Goal: Communication & Community: Answer question/provide support

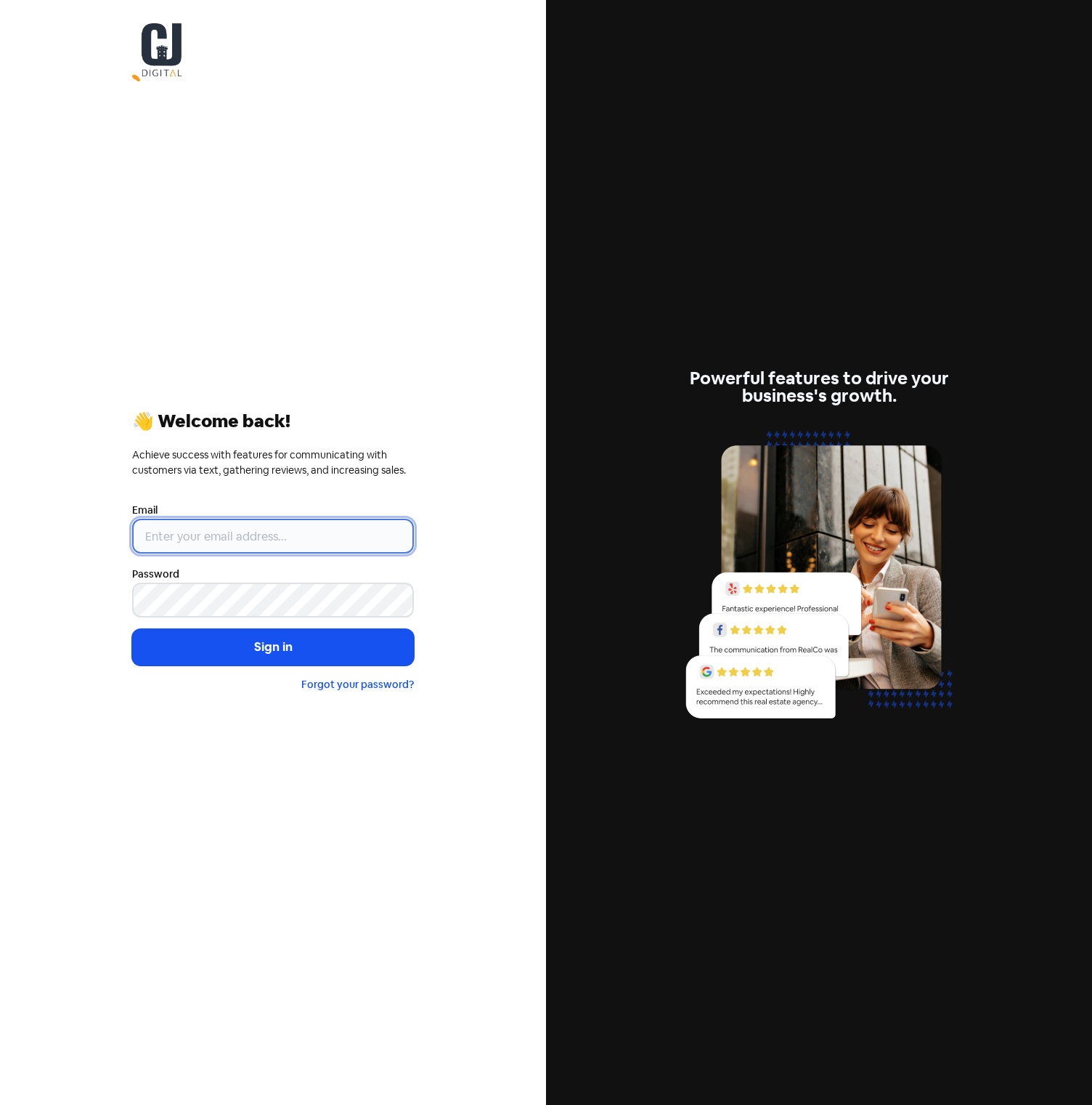
type input "[EMAIL_ADDRESS][DOMAIN_NAME]"
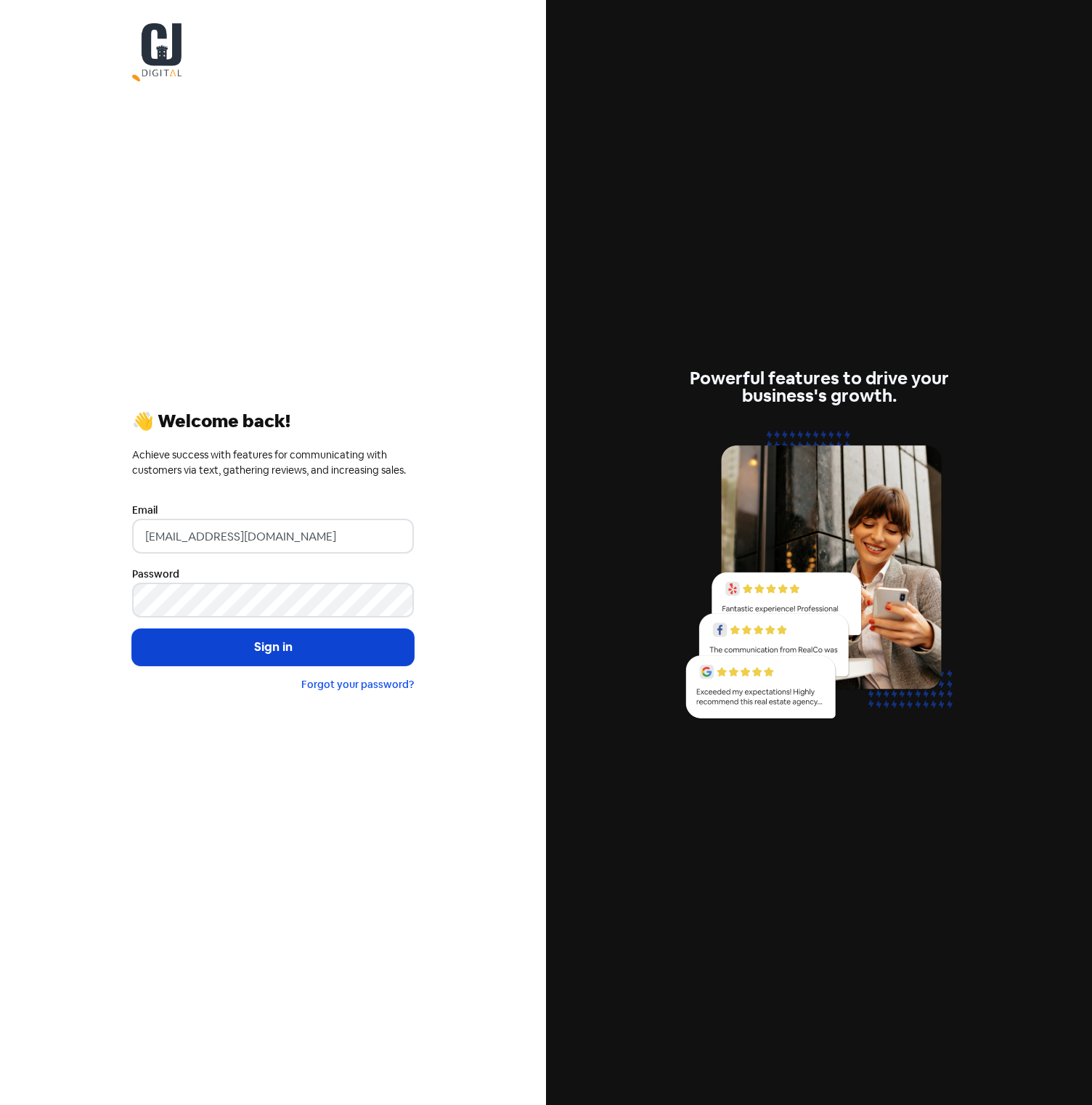
click at [273, 645] on button "Sign in" at bounding box center [273, 646] width 282 height 36
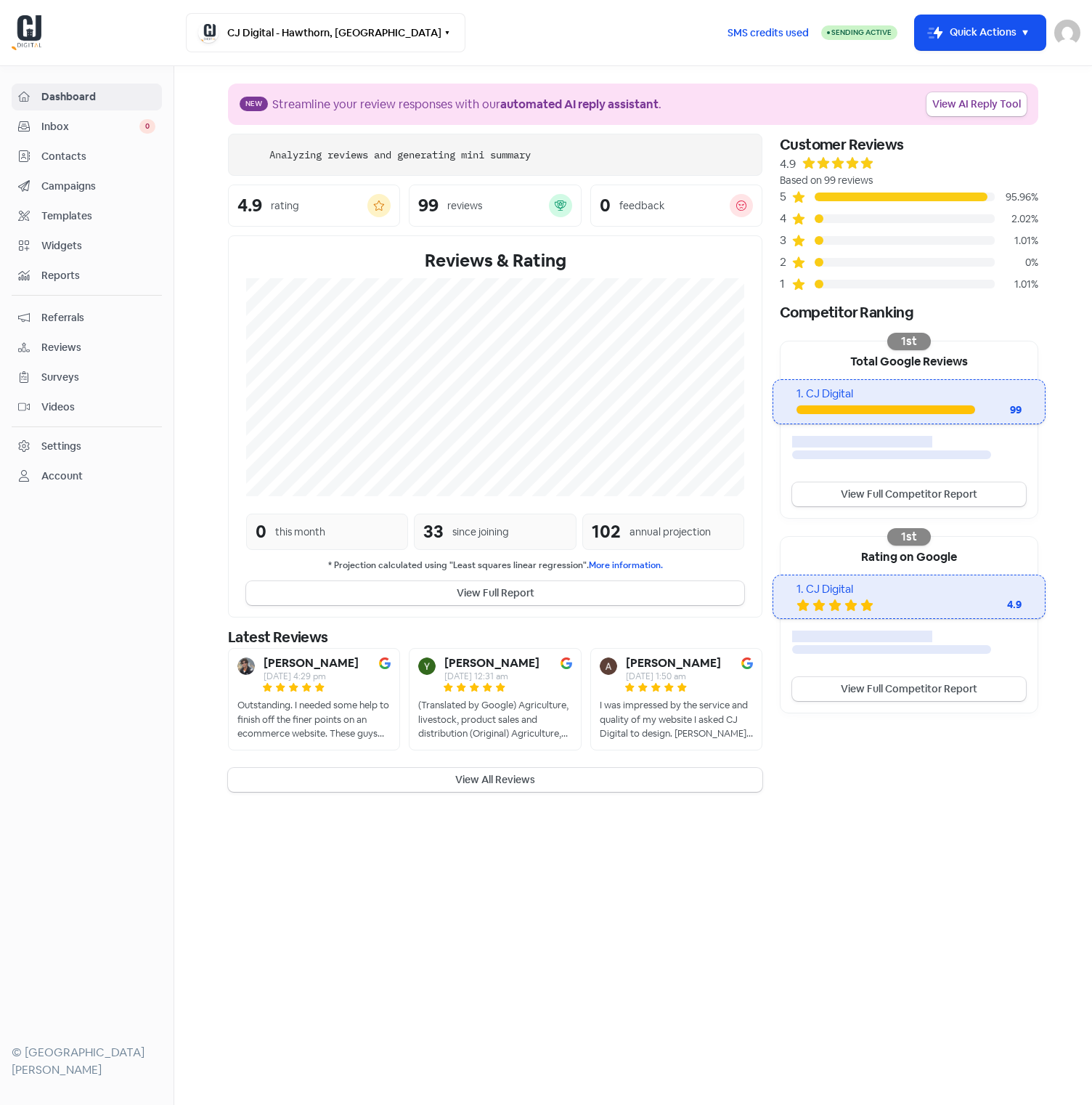
click at [110, 131] on span "Inbox" at bounding box center [90, 127] width 98 height 16
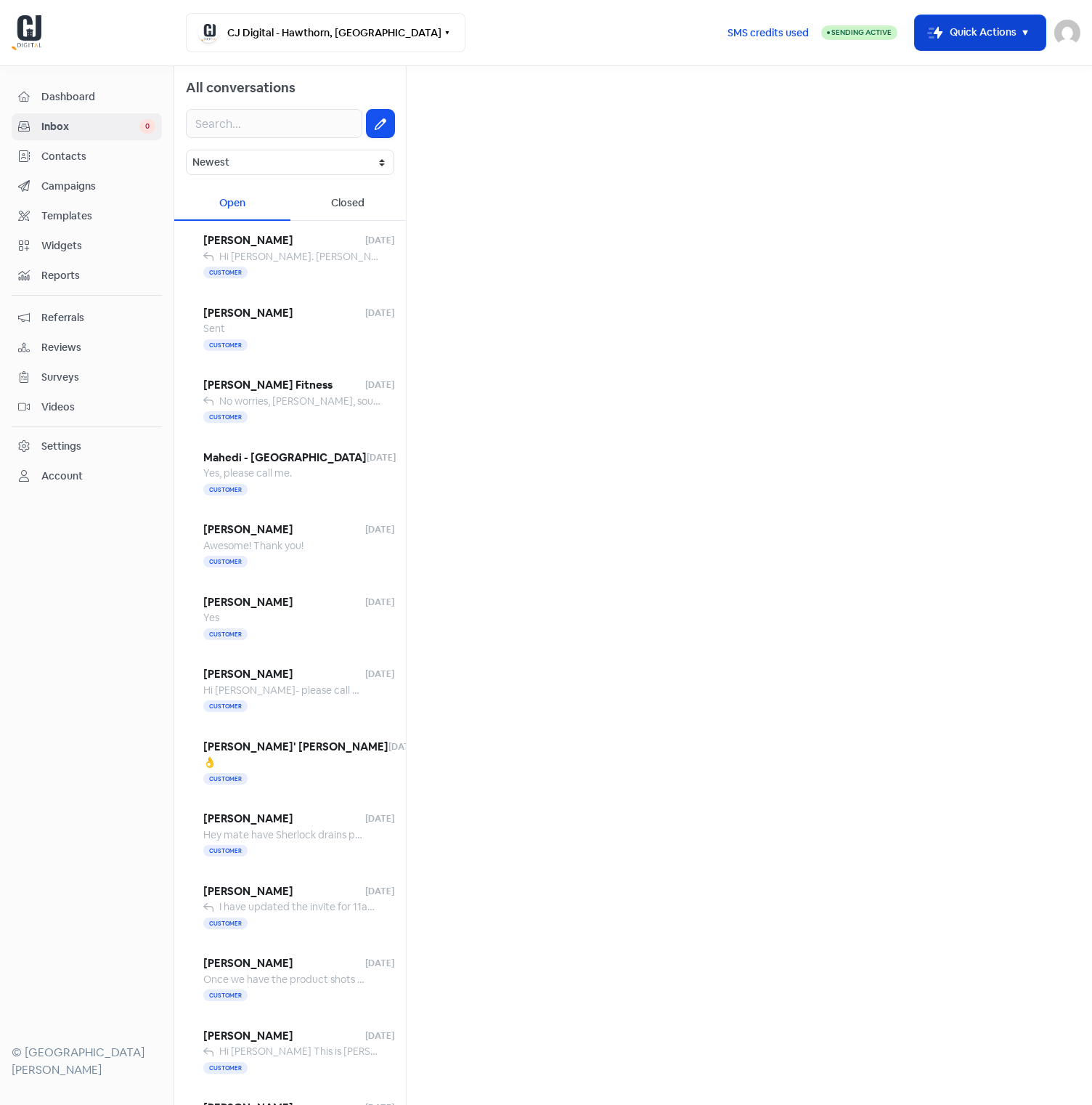
click at [982, 43] on button "Icon For Thunder-move Quick Actions" at bounding box center [980, 33] width 131 height 35
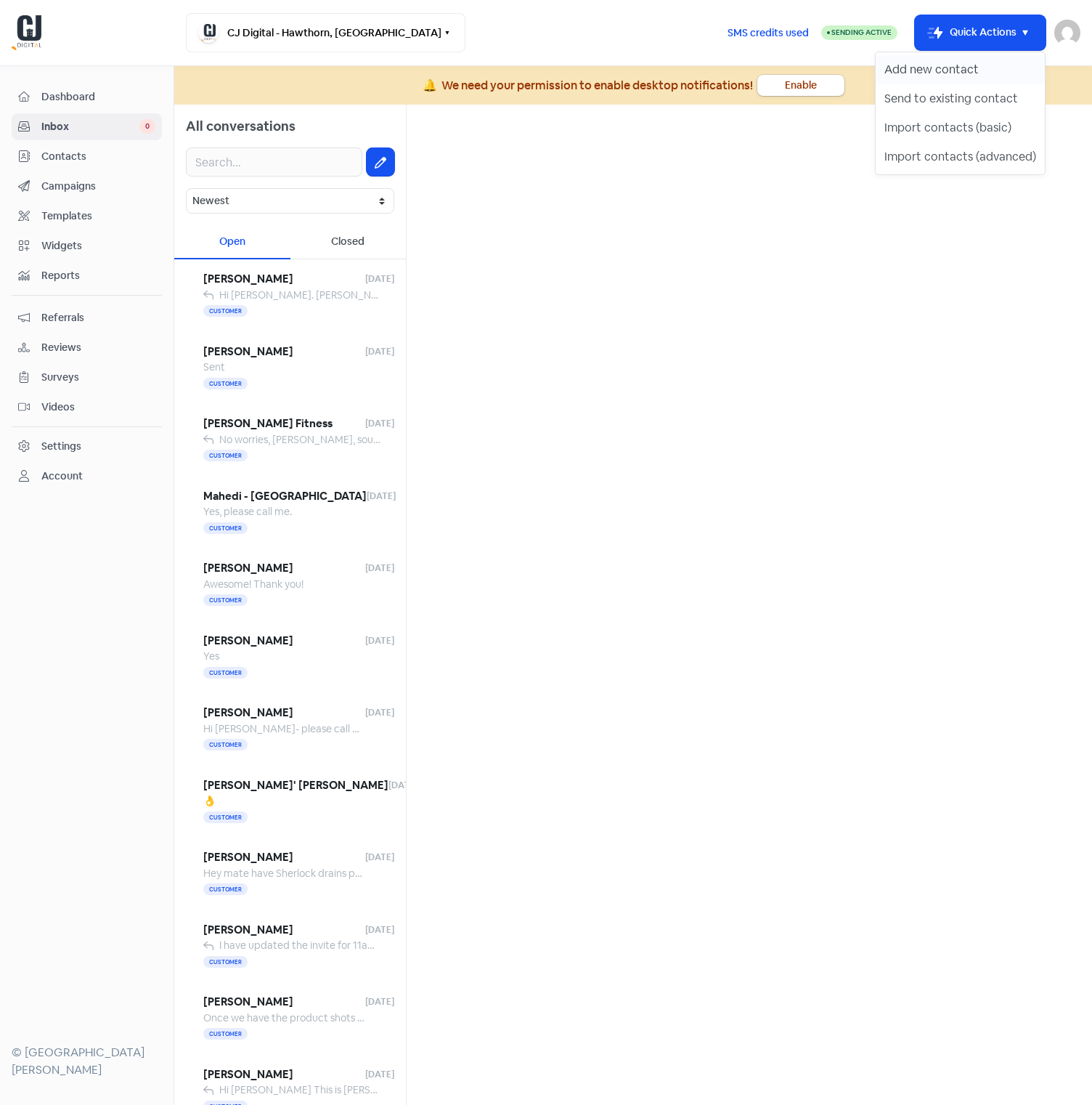
click at [974, 78] on button "Add new contact" at bounding box center [960, 70] width 169 height 29
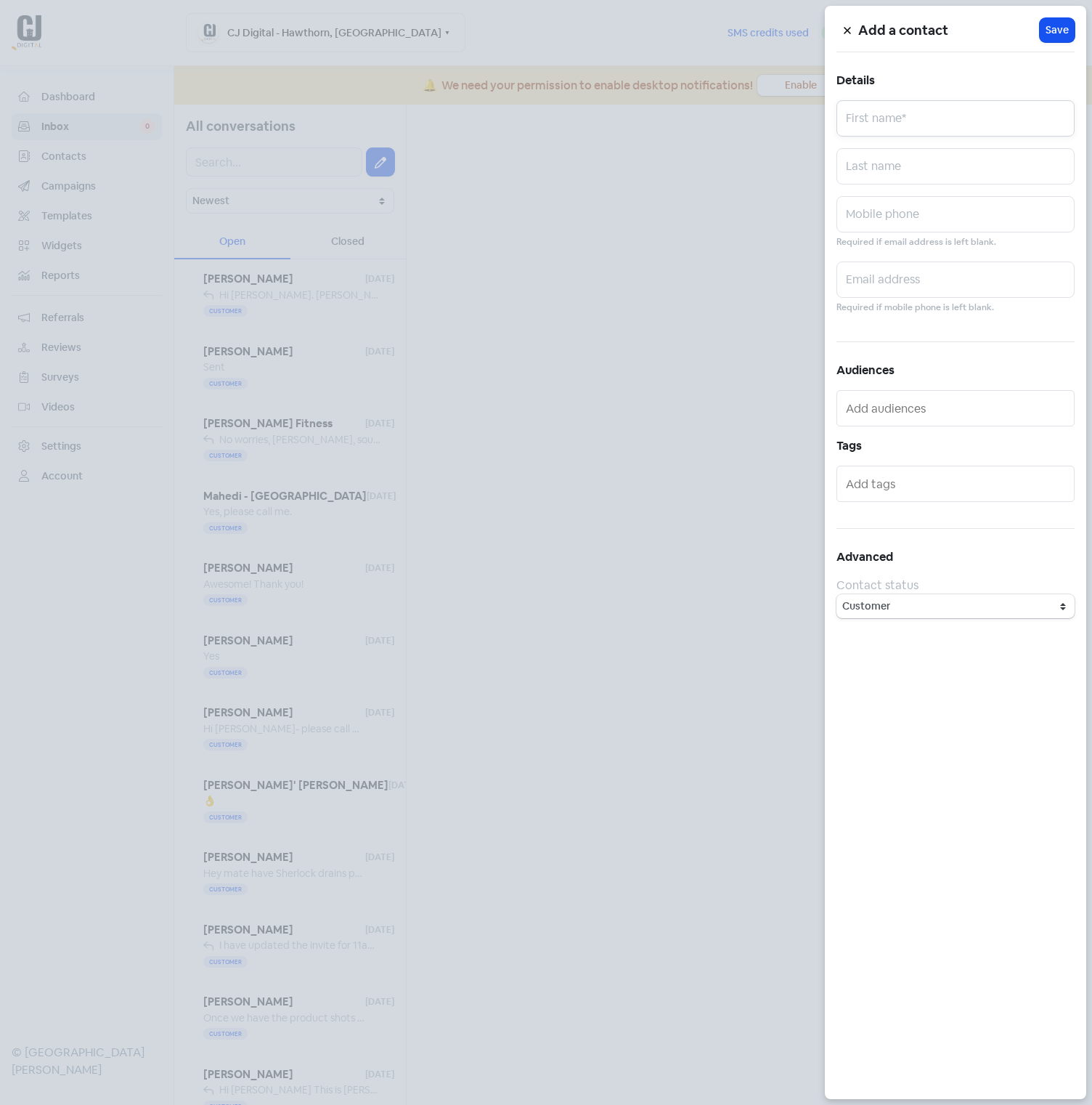
click at [911, 133] on input "text" at bounding box center [956, 118] width 238 height 36
type input "[PERSON_NAME]"
drag, startPoint x: 1055, startPoint y: 27, endPoint x: 919, endPoint y: 214, distance: 231.2
click at [919, 214] on div "Add a contact Icon For Loading Save Details [PERSON_NAME] First name* [PERSON_N…" at bounding box center [956, 552] width 261 height 1093
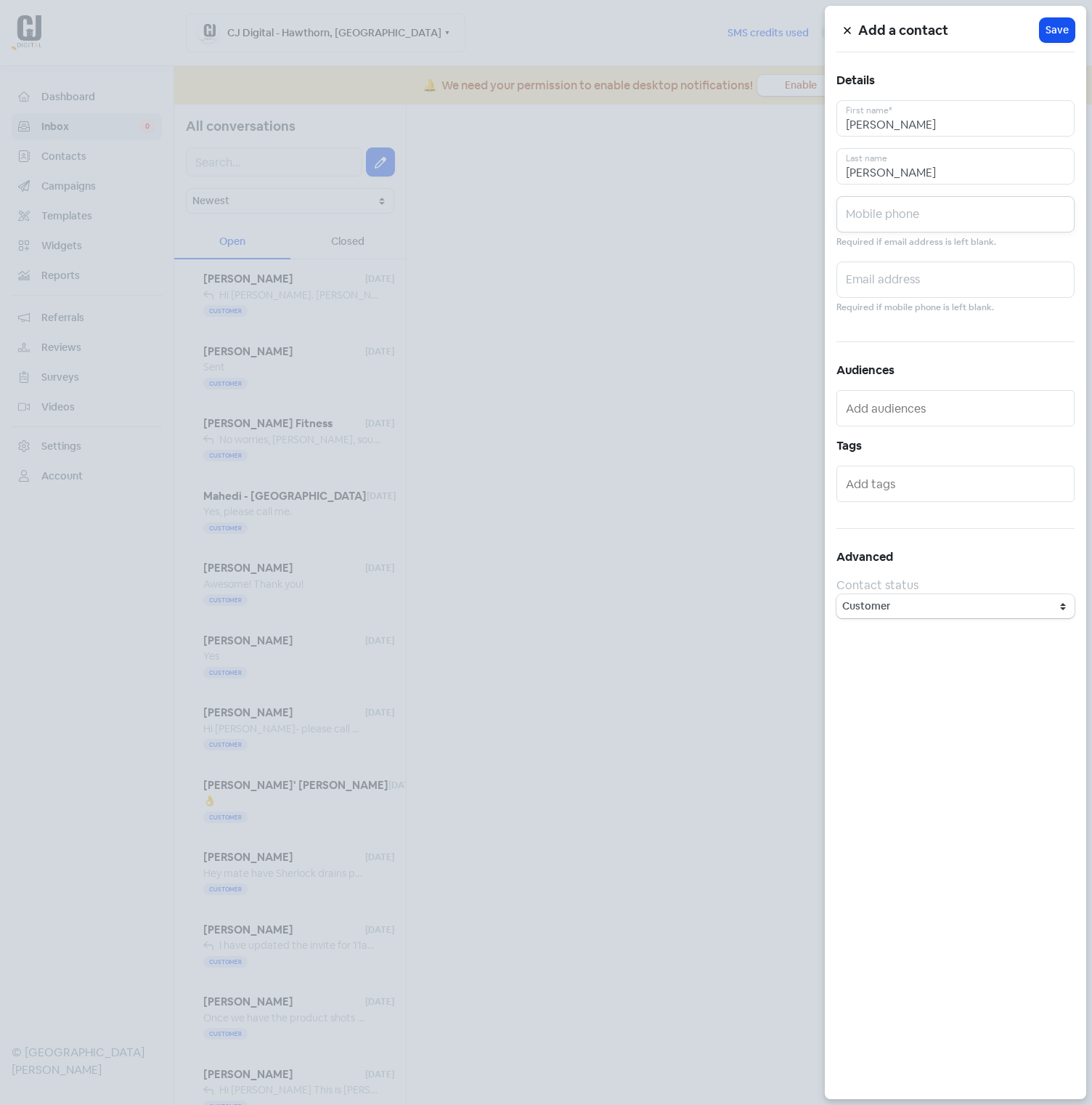
click at [916, 215] on input "text" at bounding box center [956, 213] width 238 height 36
paste input "0409 183 504."
type input "0409 183 504"
click at [1059, 38] on button "Icon For Loading Save" at bounding box center [1057, 30] width 35 height 24
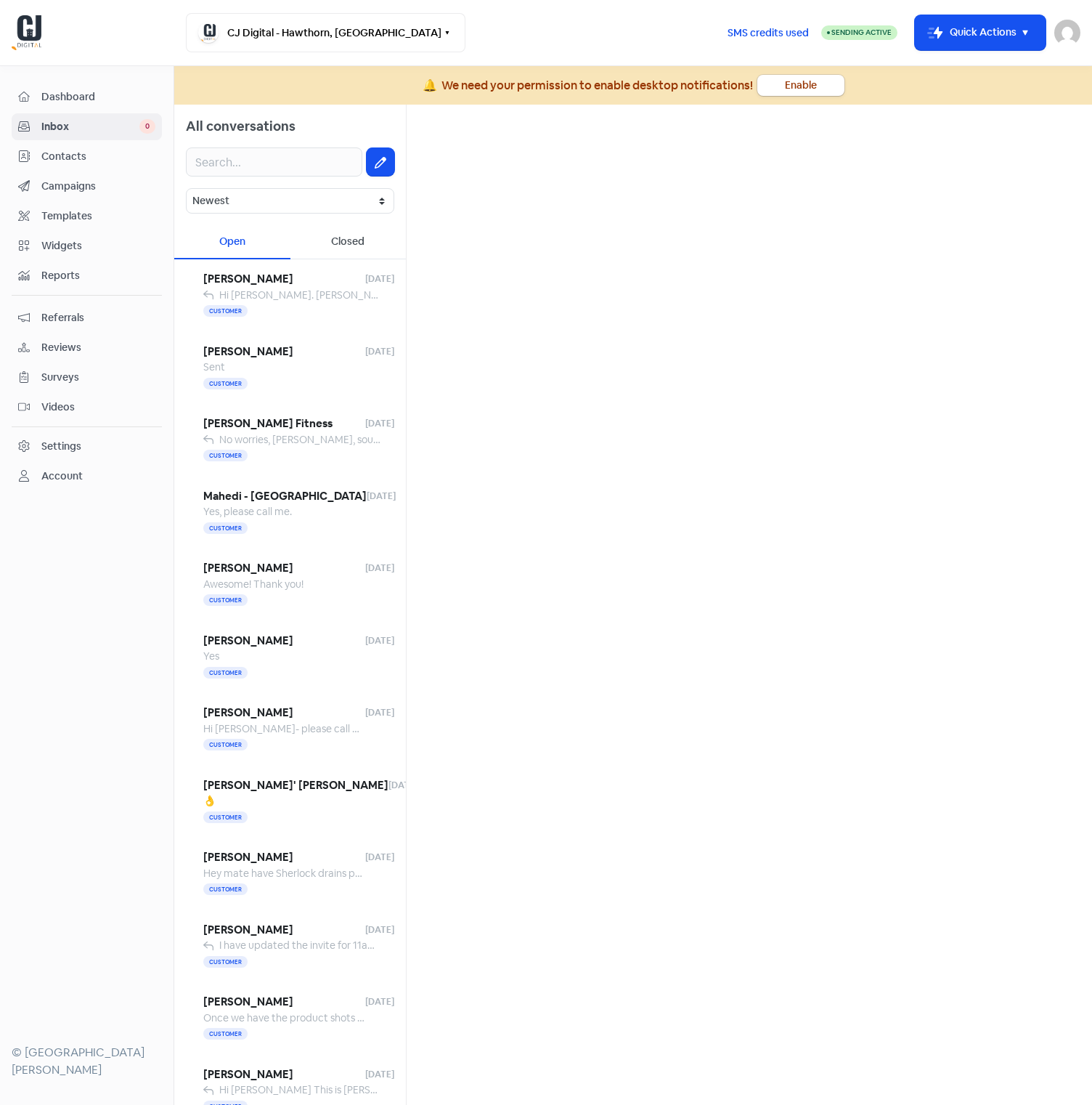
click at [390, 157] on div at bounding box center [290, 162] width 232 height 53
click at [375, 166] on icon at bounding box center [381, 163] width 12 height 12
click at [694, 130] on input "text" at bounding box center [749, 131] width 662 height 29
type input "[PERSON_NAME]"
click at [622, 198] on div "[PHONE_NUMBER] -" at bounding box center [749, 196] width 637 height 18
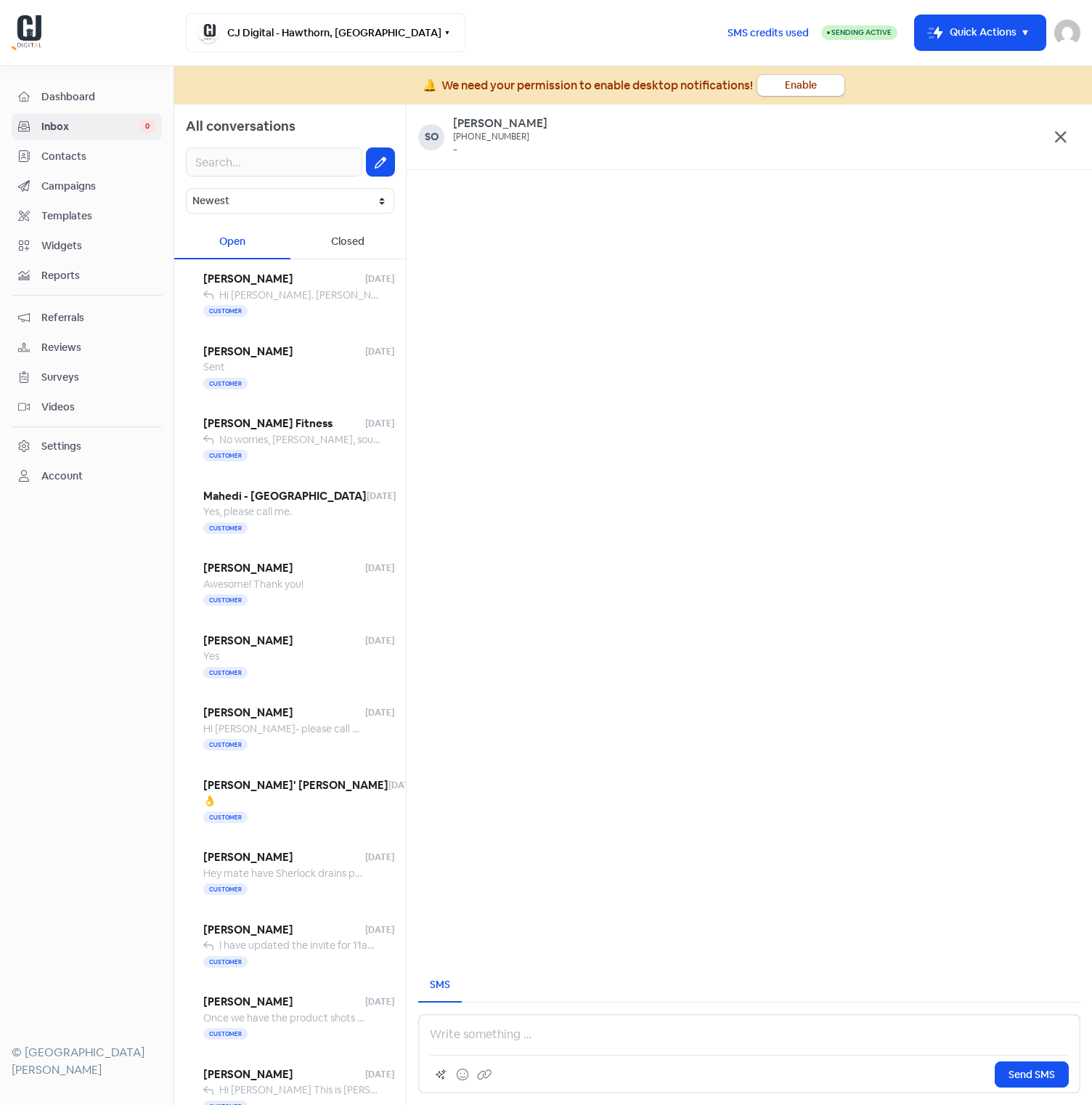
click at [603, 1037] on p at bounding box center [749, 1034] width 639 height 18
click at [1014, 1065] on button "Send SMS" at bounding box center [1032, 1074] width 74 height 26
click at [755, 591] on div "Icon For Loading" at bounding box center [749, 604] width 686 height 1000
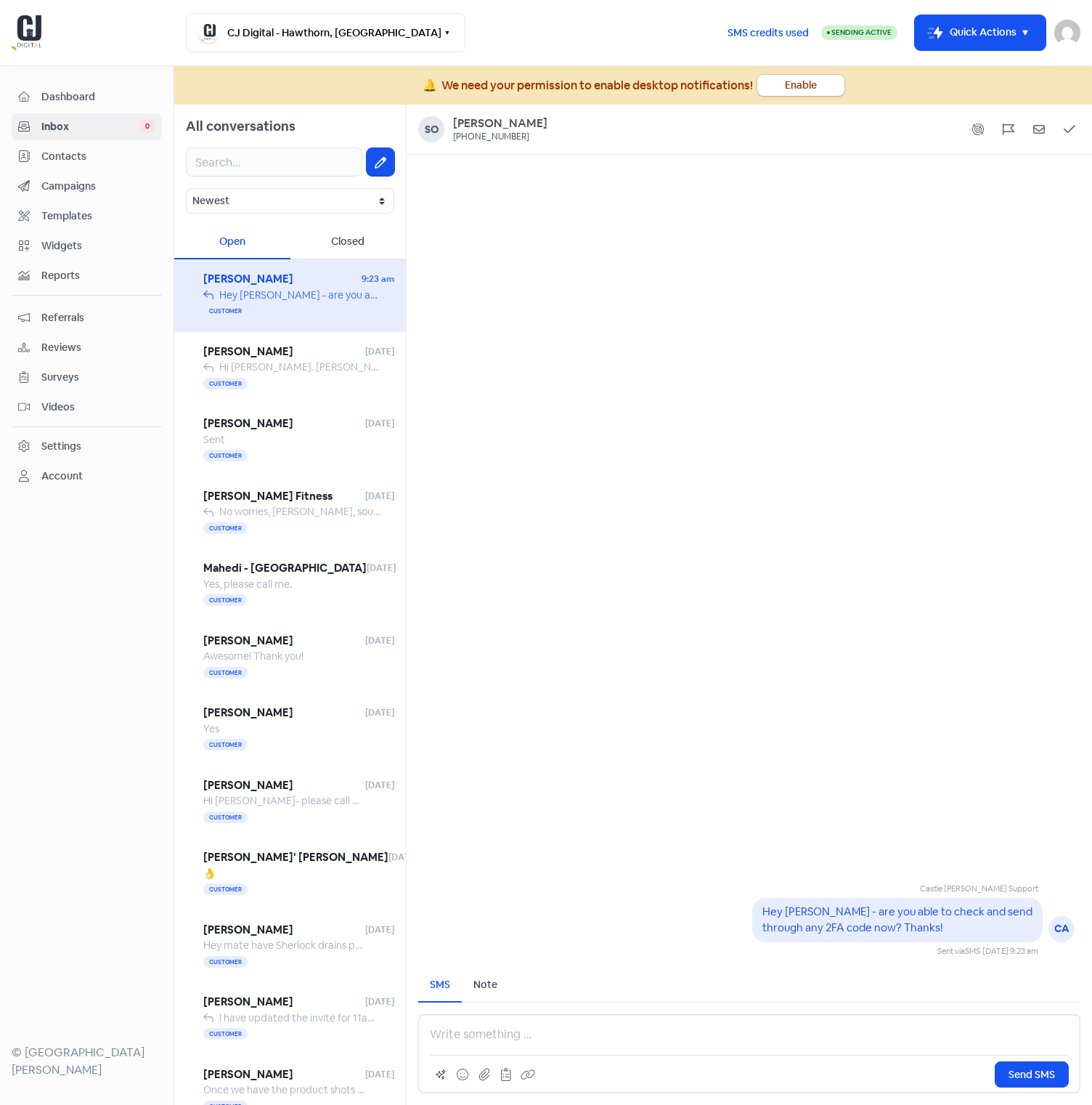
click at [840, 629] on div "Castle [PERSON_NAME] Support CA Hey [PERSON_NAME] - are you able to check and s…" at bounding box center [749, 555] width 686 height 802
click at [484, 1016] on div "Send SMS" at bounding box center [749, 1052] width 662 height 79
click at [474, 1034] on p at bounding box center [749, 1034] width 639 height 18
click at [873, 1035] on p "Also, having issues with the login for TPP Wholesale - are you able to test & c…" at bounding box center [749, 1034] width 639 height 18
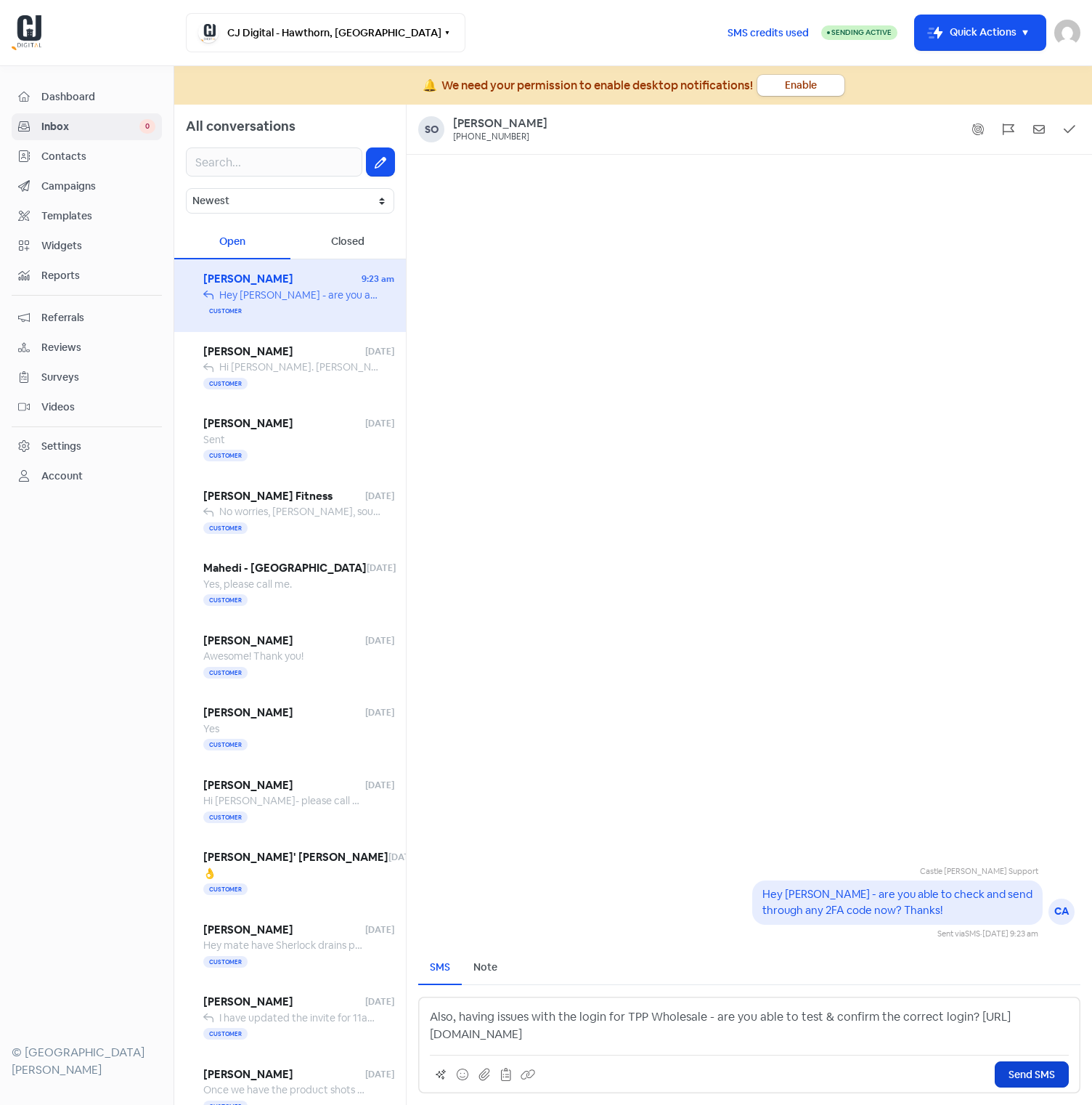
click at [1053, 1080] on span "Send SMS" at bounding box center [1032, 1075] width 47 height 16
click at [625, 549] on div "Castle [PERSON_NAME] Support CA Hey [PERSON_NAME] - are you able to check and s…" at bounding box center [749, 547] width 686 height 784
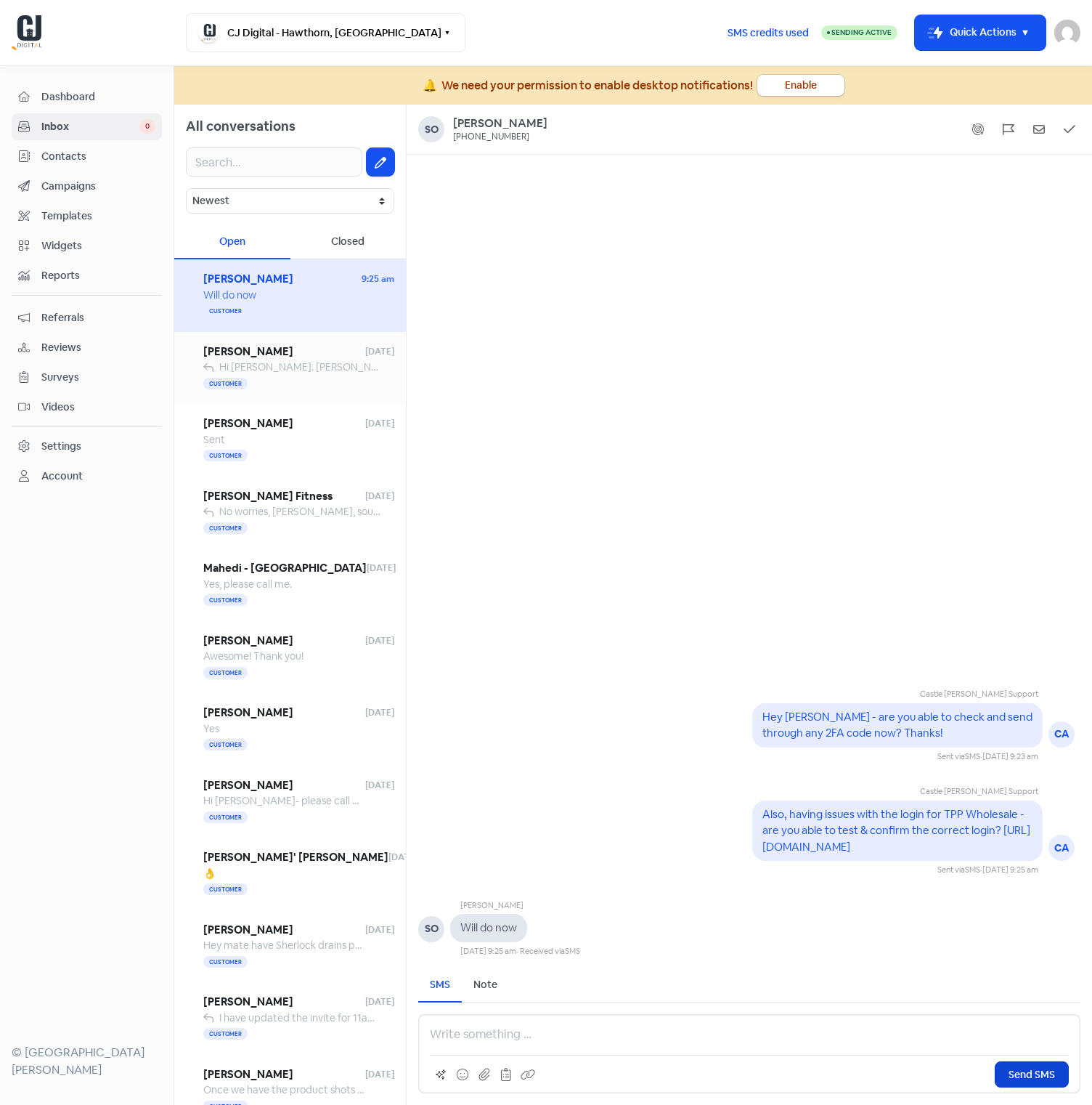
click at [252, 374] on div "Hi [PERSON_NAME]. [PERSON_NAME] here at CJ Digital. We were trying to setup a m…" at bounding box center [299, 367] width 161 height 16
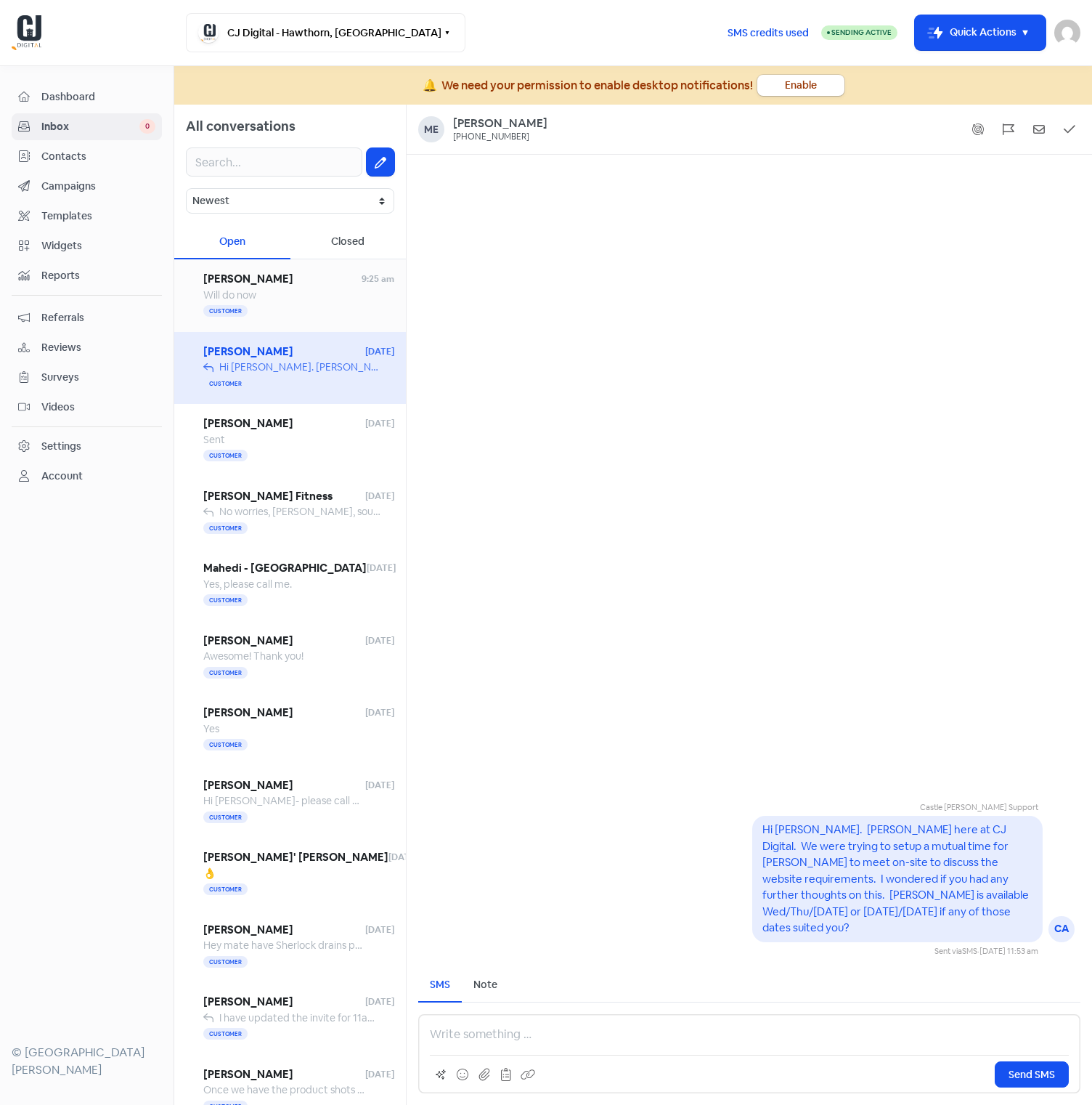
click at [255, 294] on span "Will do now" at bounding box center [230, 294] width 53 height 13
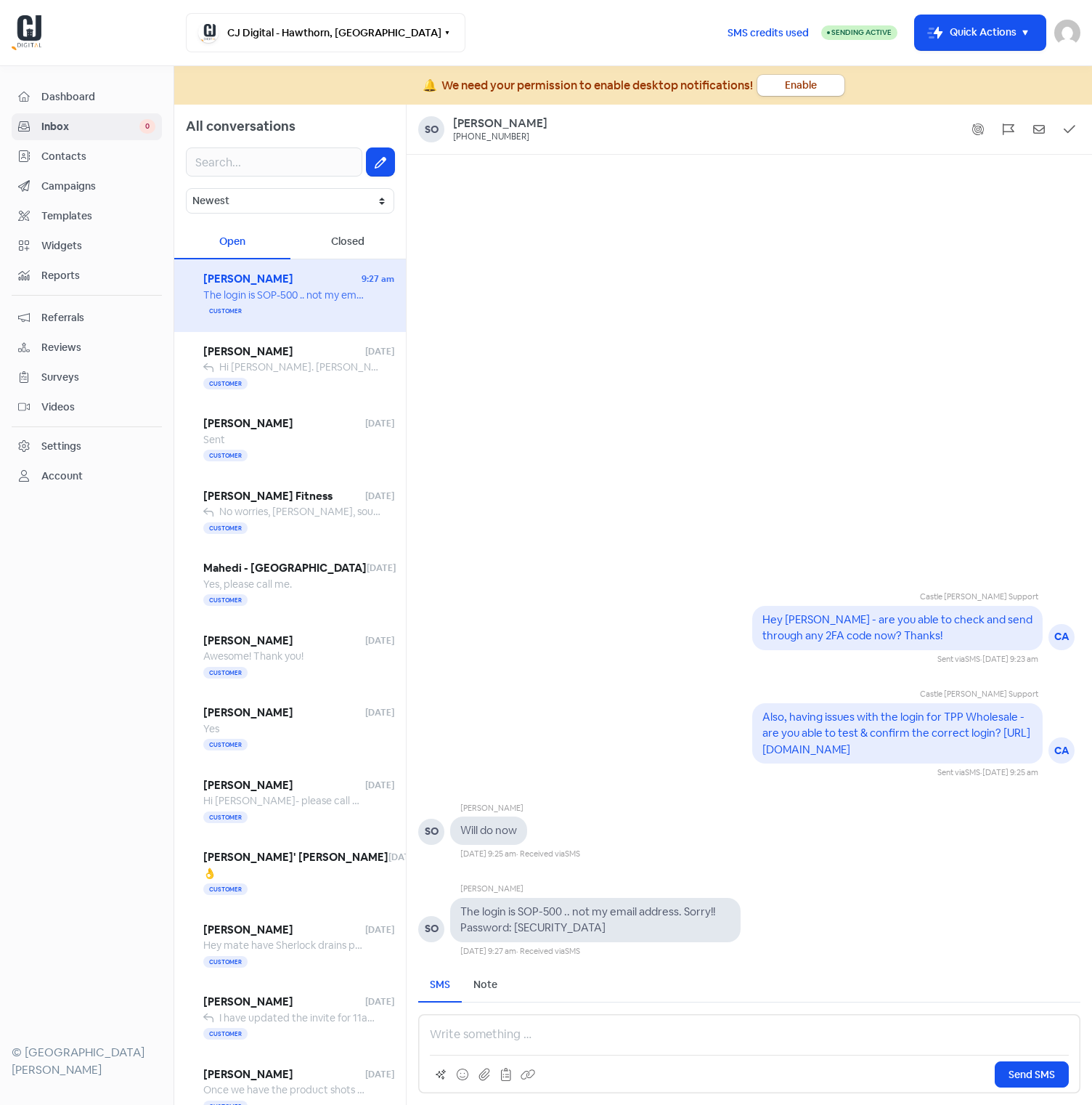
click at [697, 1033] on p at bounding box center [749, 1034] width 639 height 18
drag, startPoint x: 1044, startPoint y: 1072, endPoint x: 1064, endPoint y: 1074, distance: 20.1
click at [1043, 1072] on span "Send SMS" at bounding box center [1032, 1075] width 47 height 16
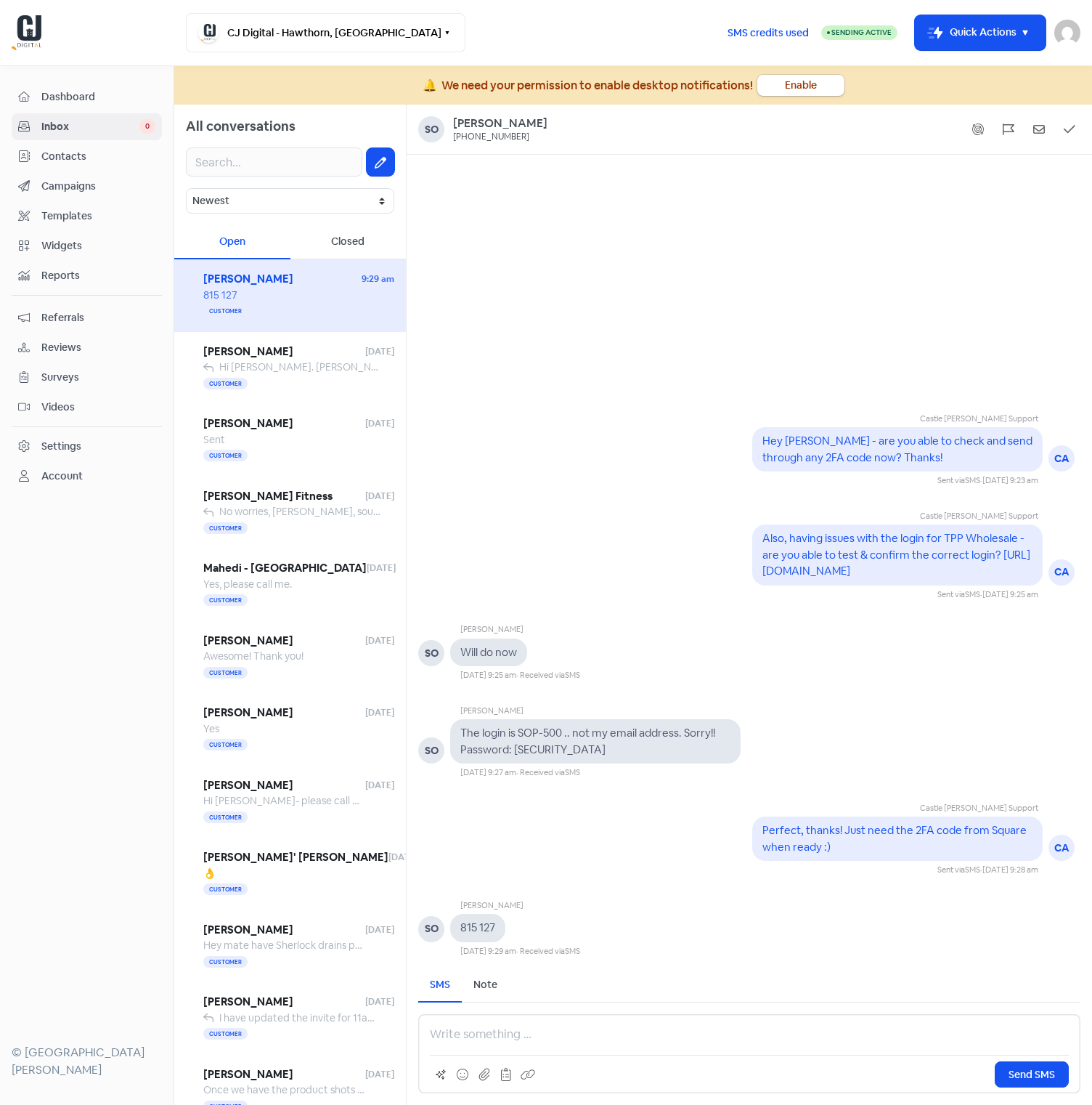
click at [717, 1031] on p at bounding box center [749, 1034] width 639 height 18
drag, startPoint x: 1011, startPoint y: 1068, endPoint x: 1056, endPoint y: 1048, distance: 49.2
click at [1012, 1068] on span "Send SMS" at bounding box center [1032, 1075] width 47 height 16
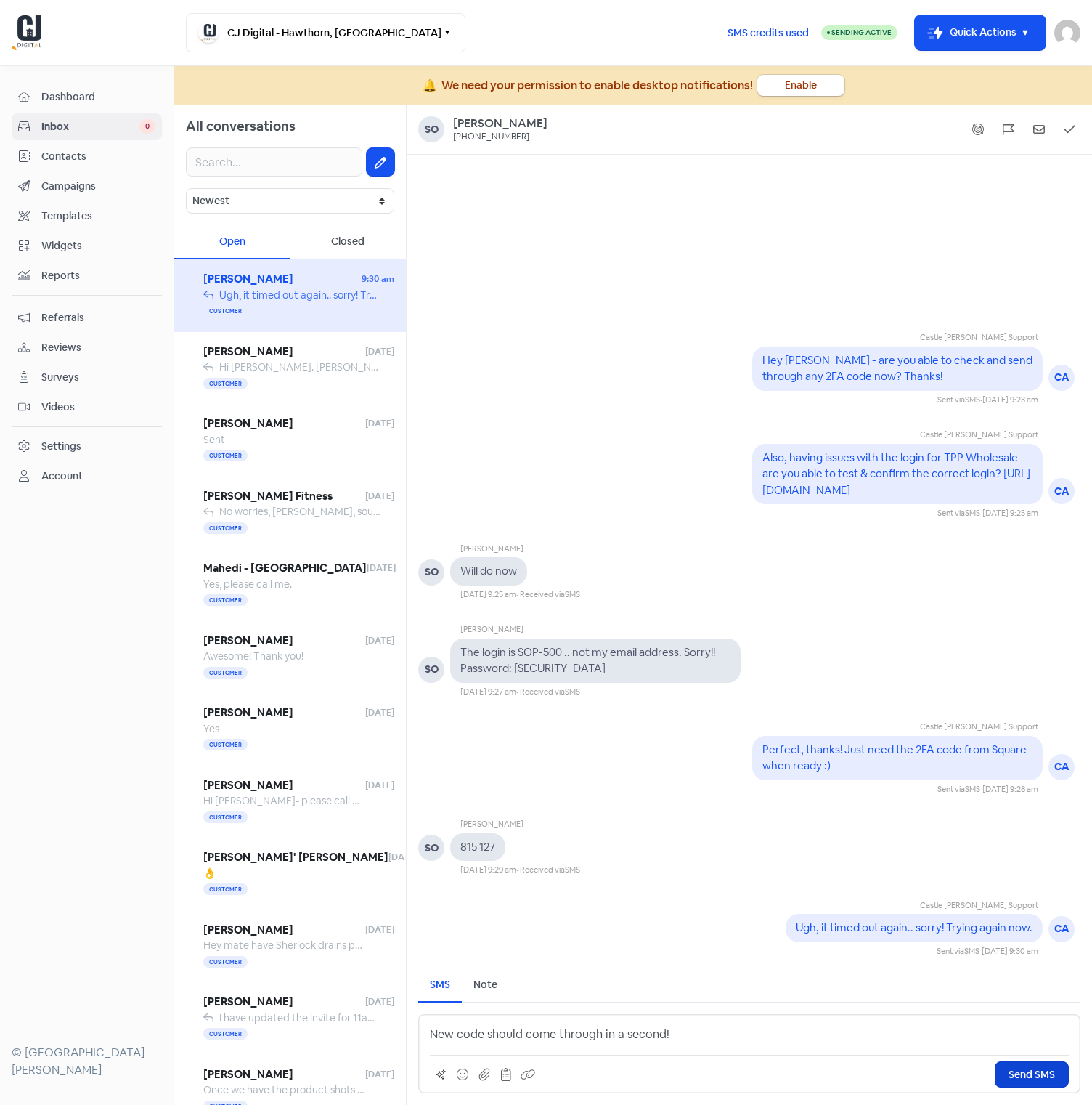
click at [1024, 1074] on span "Send SMS" at bounding box center [1032, 1075] width 47 height 16
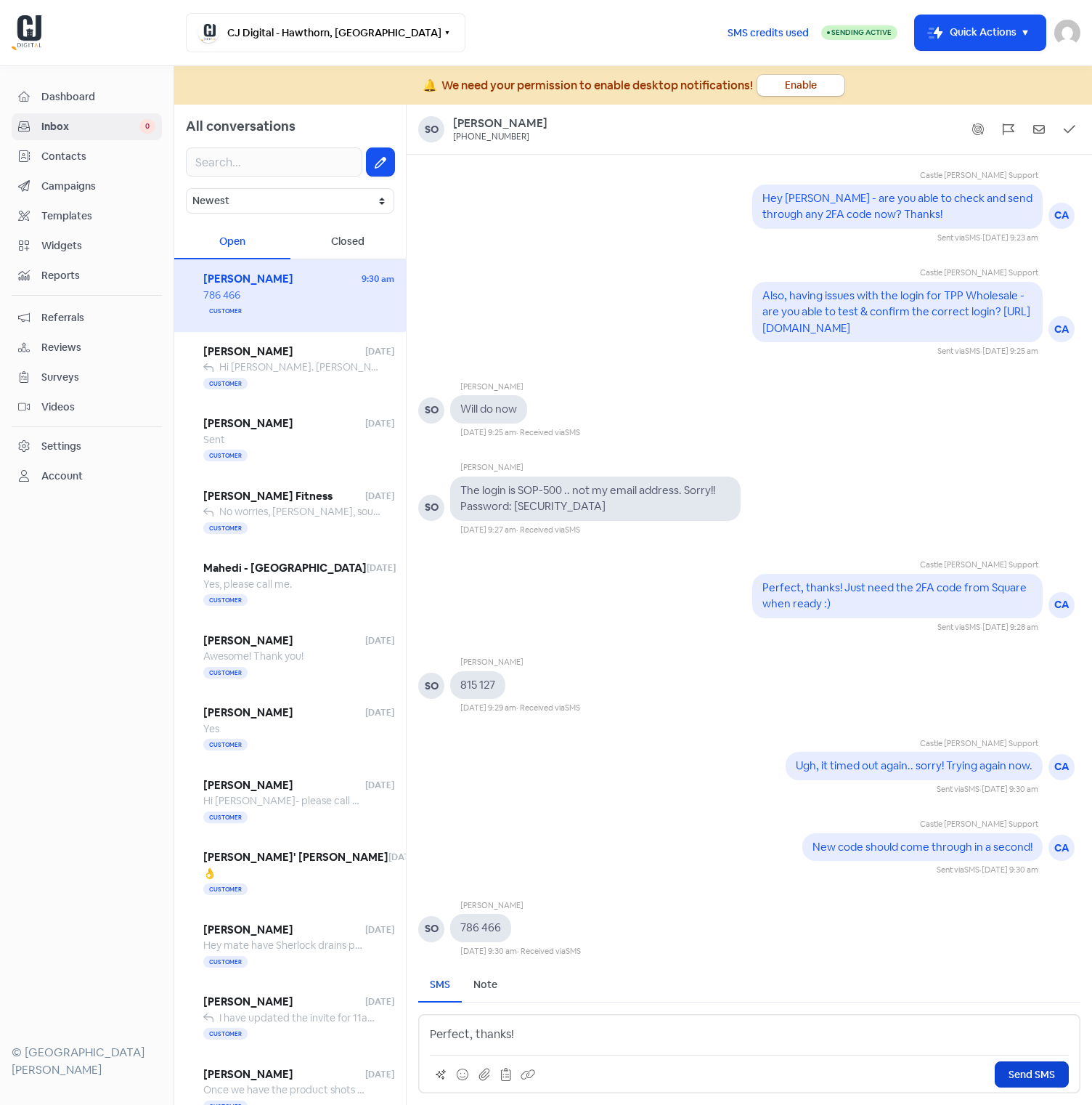
click at [1041, 1085] on button "Send SMS" at bounding box center [1032, 1074] width 74 height 26
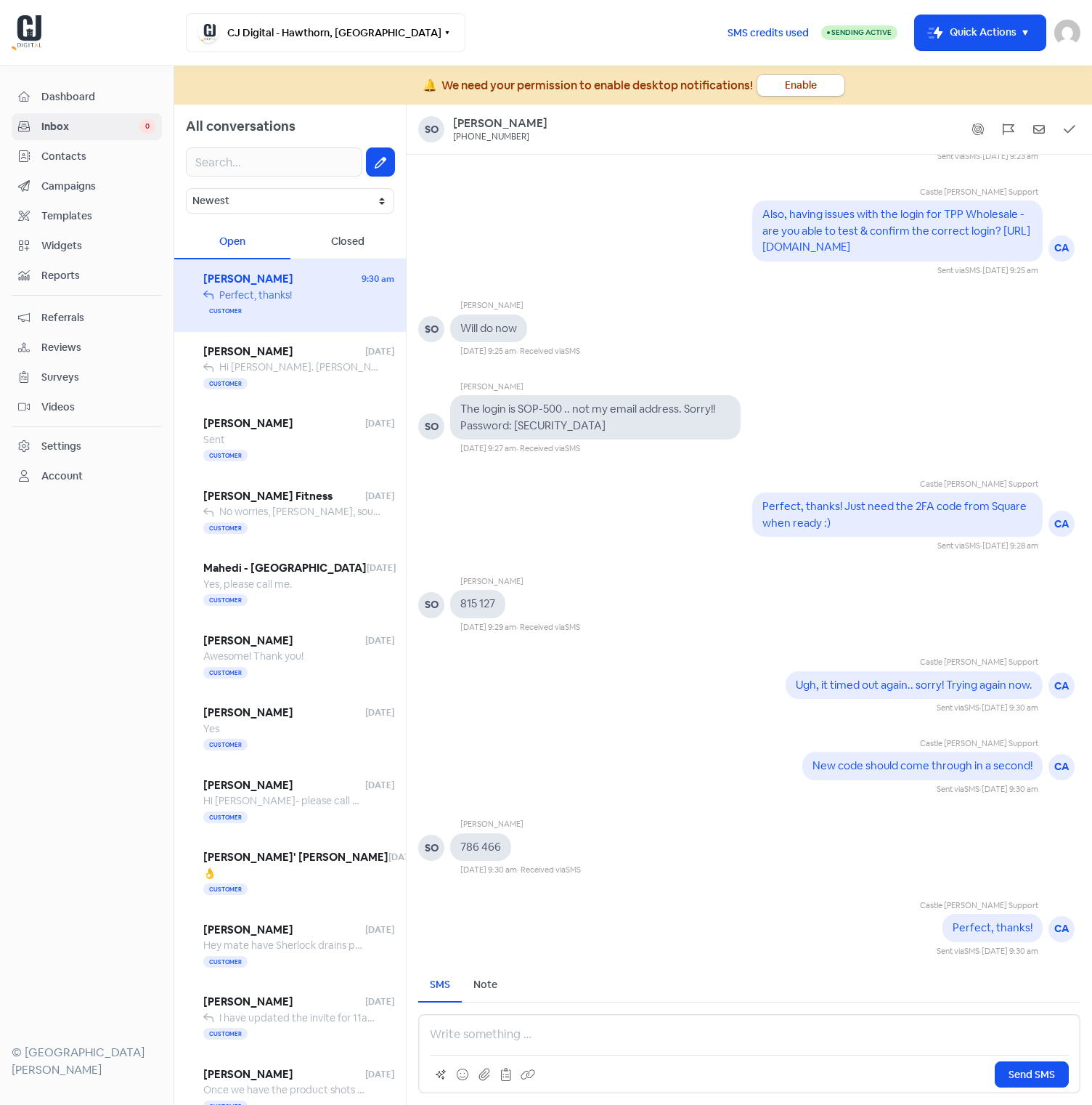
click at [620, 673] on div "Castle [PERSON_NAME] Support CA Ugh, it timed out again.. sorry! Trying again n…" at bounding box center [749, 672] width 686 height 81
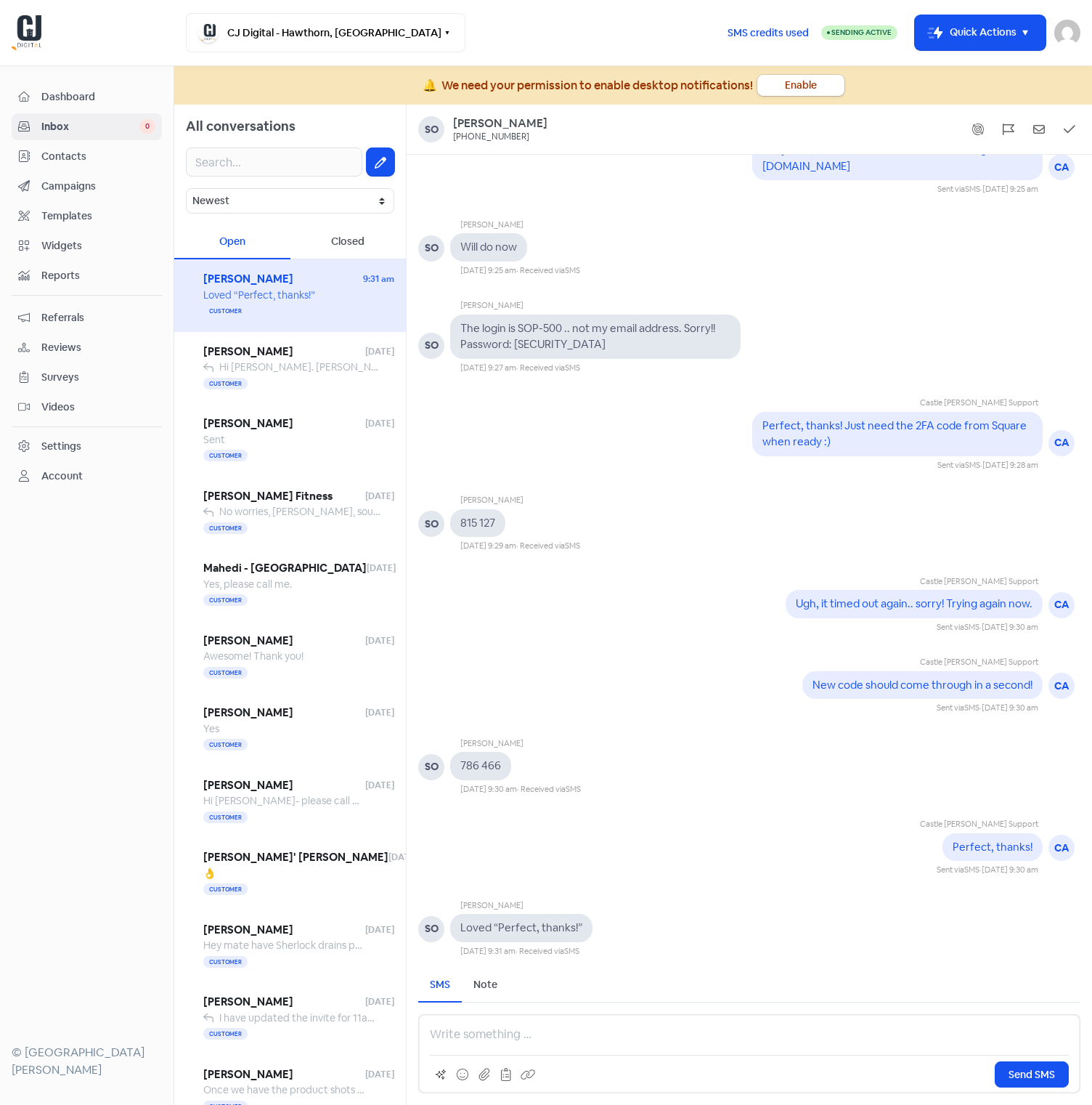
click at [663, 1040] on p at bounding box center [749, 1034] width 639 height 18
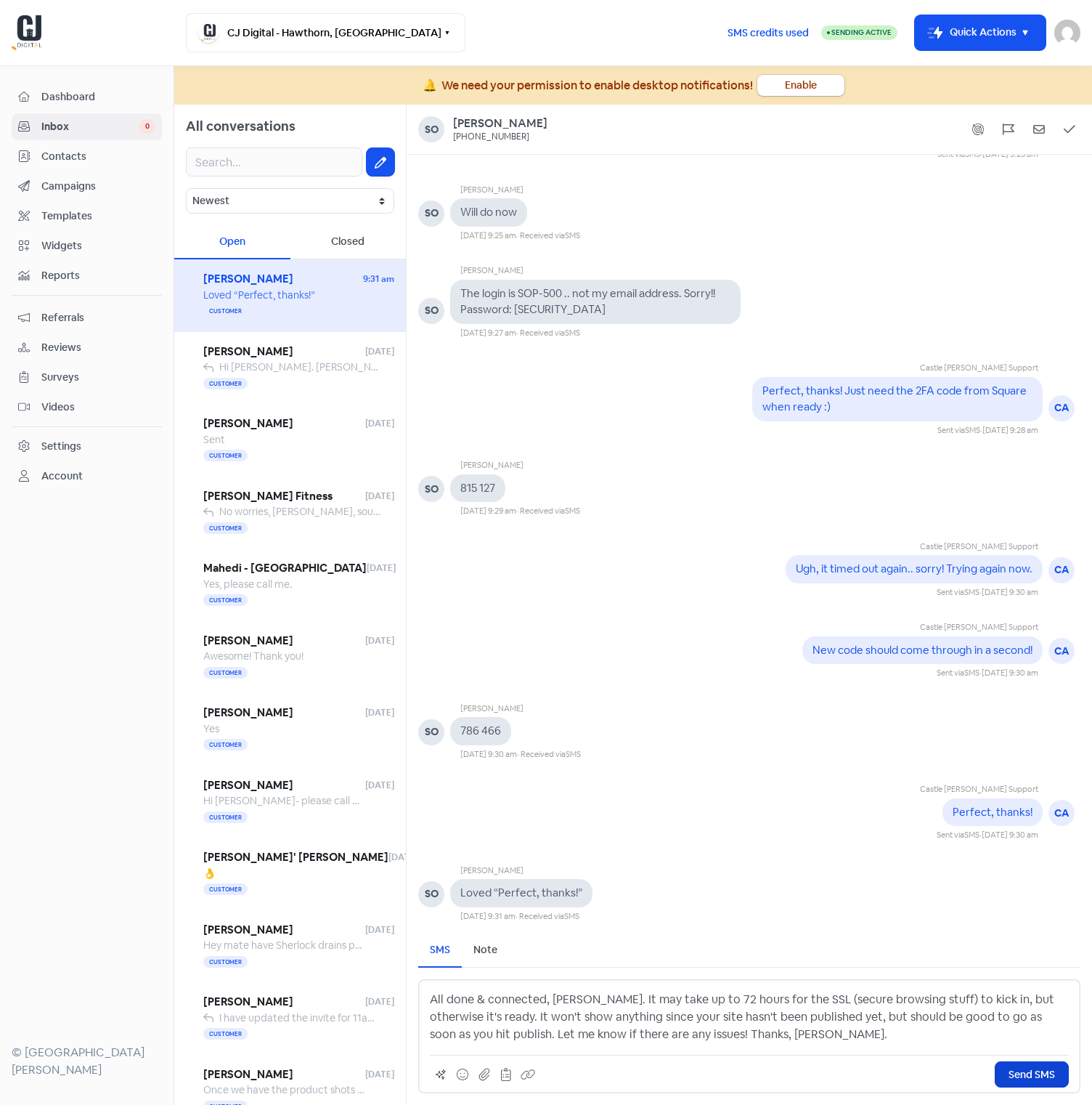
click at [1010, 1068] on span "Send SMS" at bounding box center [1032, 1075] width 47 height 16
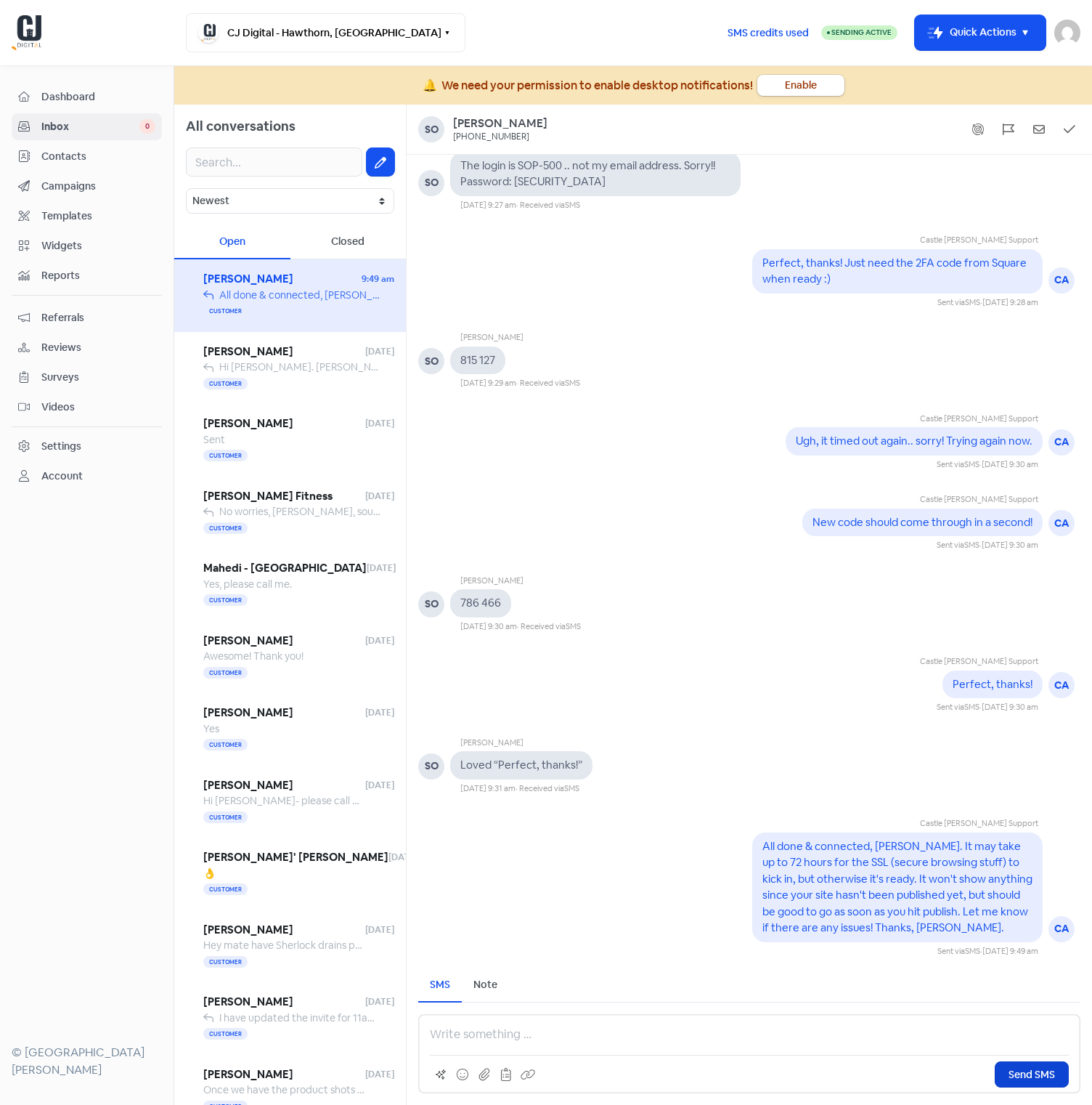
click at [780, 874] on pre "All done & connected, [PERSON_NAME]. It may take up to 72 hours for the SSL (se…" at bounding box center [898, 887] width 272 height 95
click at [671, 880] on div "Castle [PERSON_NAME] Support CA All done & connected, [PERSON_NAME]. It may tak…" at bounding box center [749, 875] width 686 height 163
click at [644, 875] on div "Castle [PERSON_NAME] Support CA All done & connected, [PERSON_NAME]. It may tak…" at bounding box center [749, 875] width 686 height 163
click at [648, 857] on div "Castle [PERSON_NAME] Support CA All done & connected, [PERSON_NAME]. It may tak…" at bounding box center [749, 875] width 686 height 163
